Goal: Find specific page/section: Find specific page/section

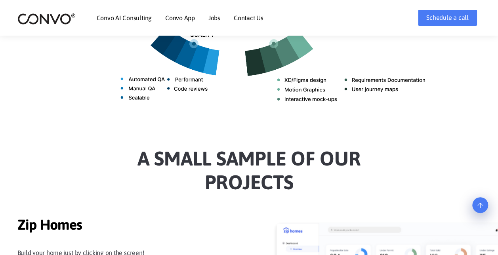
scroll to position [713, 0]
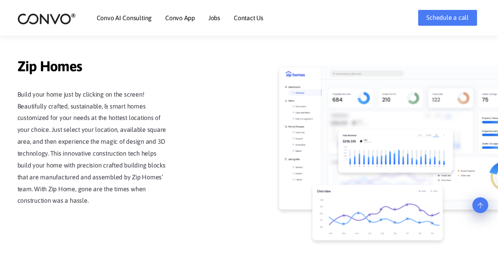
click at [249, 16] on link "Contact Us" at bounding box center [249, 18] width 30 height 6
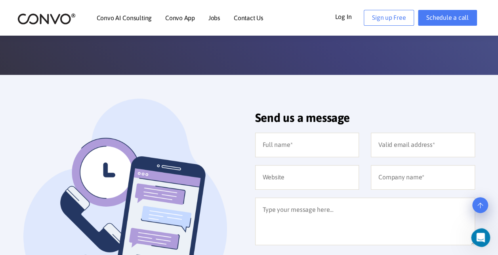
scroll to position [119, 0]
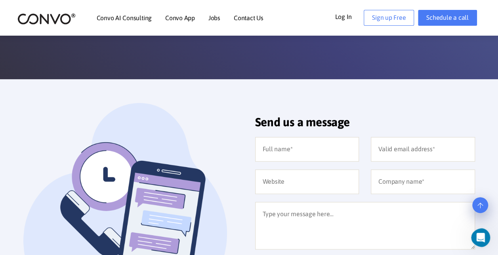
click at [211, 20] on link "Jobs" at bounding box center [214, 18] width 12 height 6
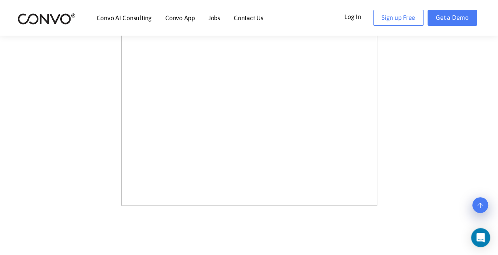
scroll to position [475, 0]
